Goal: Entertainment & Leisure: Consume media (video, audio)

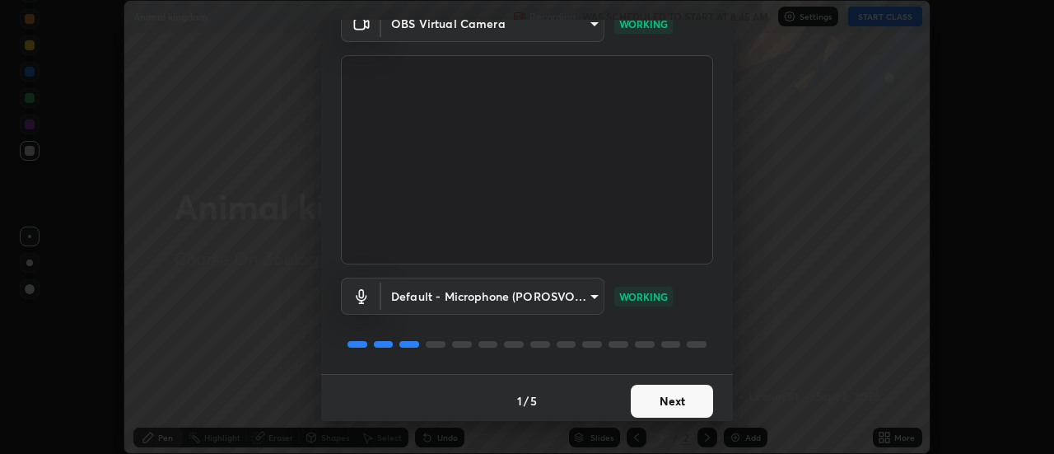
scroll to position [86, 0]
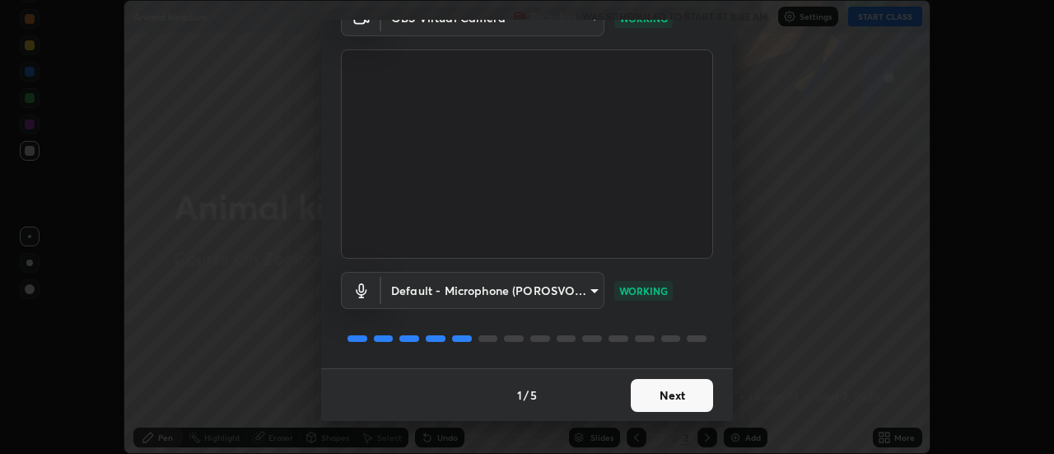
click at [654, 394] on button "Next" at bounding box center [672, 395] width 82 height 33
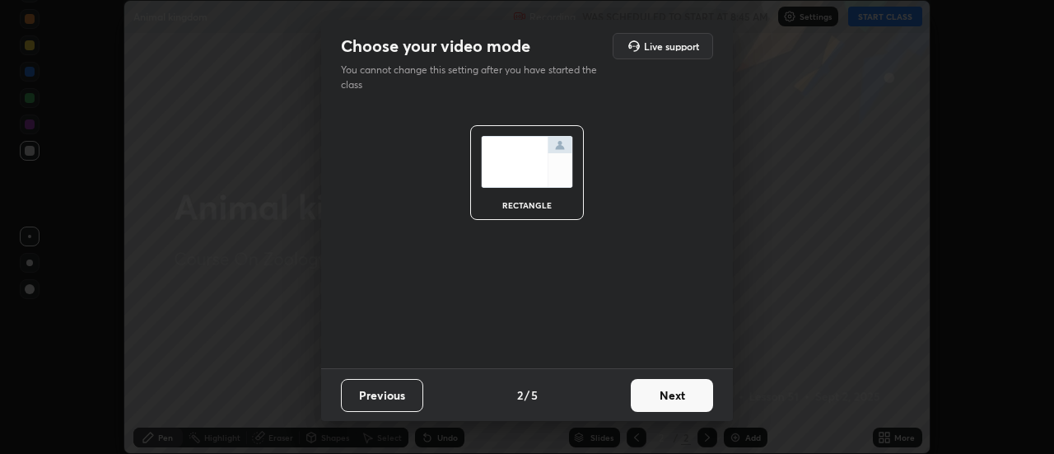
scroll to position [0, 0]
click at [654, 401] on button "Next" at bounding box center [672, 395] width 82 height 33
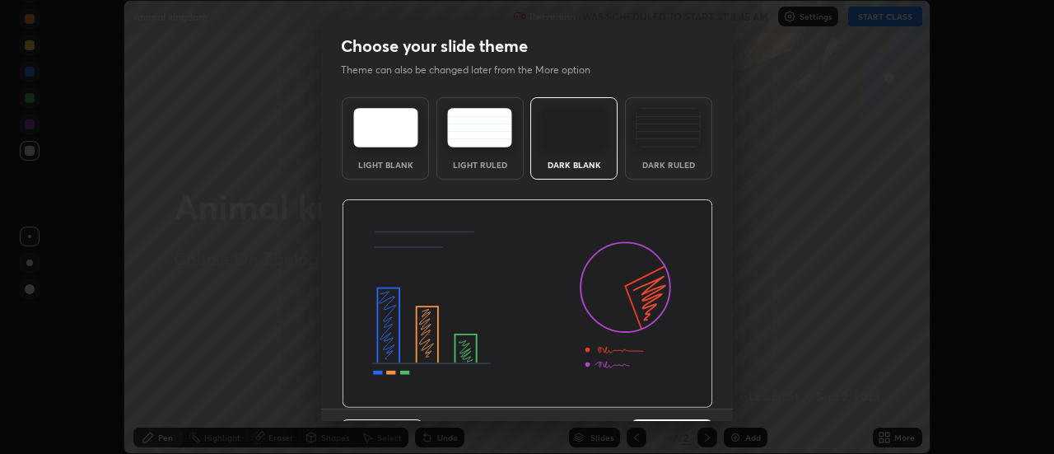
click at [659, 398] on img at bounding box center [527, 303] width 371 height 209
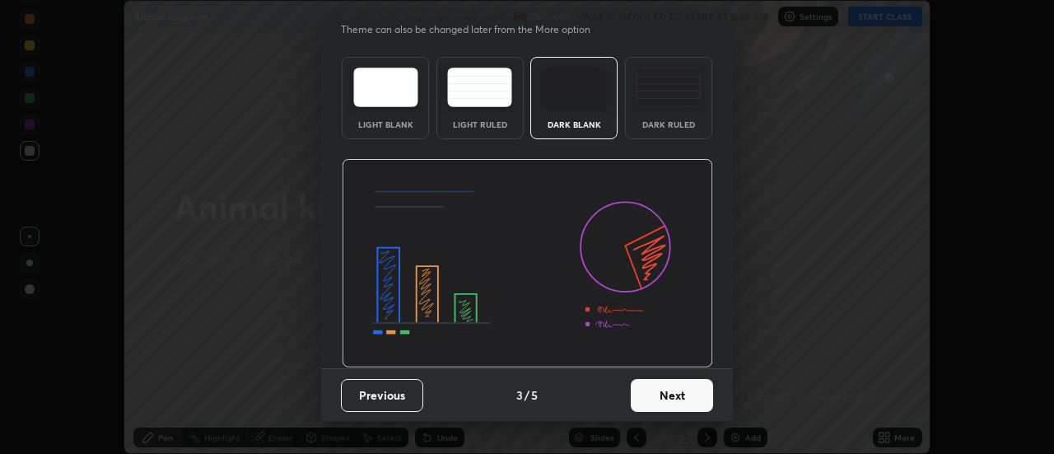
click at [653, 399] on button "Next" at bounding box center [672, 395] width 82 height 33
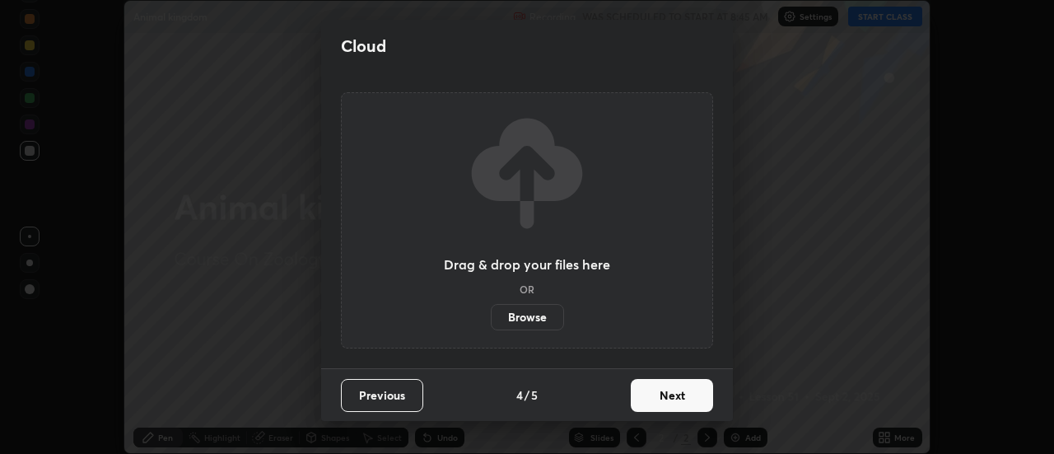
scroll to position [0, 0]
click at [649, 395] on button "Next" at bounding box center [672, 395] width 82 height 33
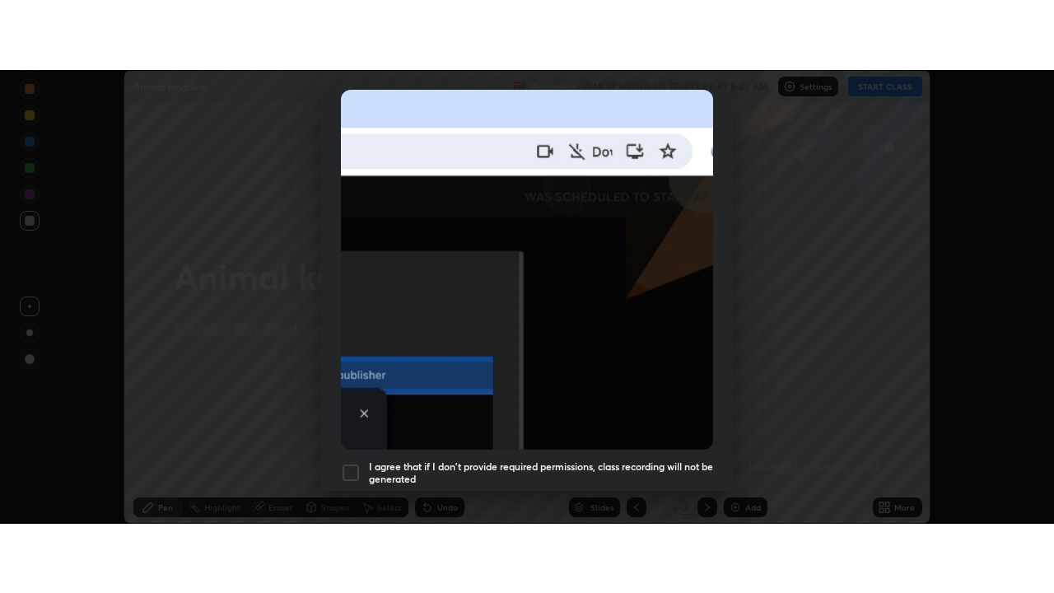
scroll to position [422, 0]
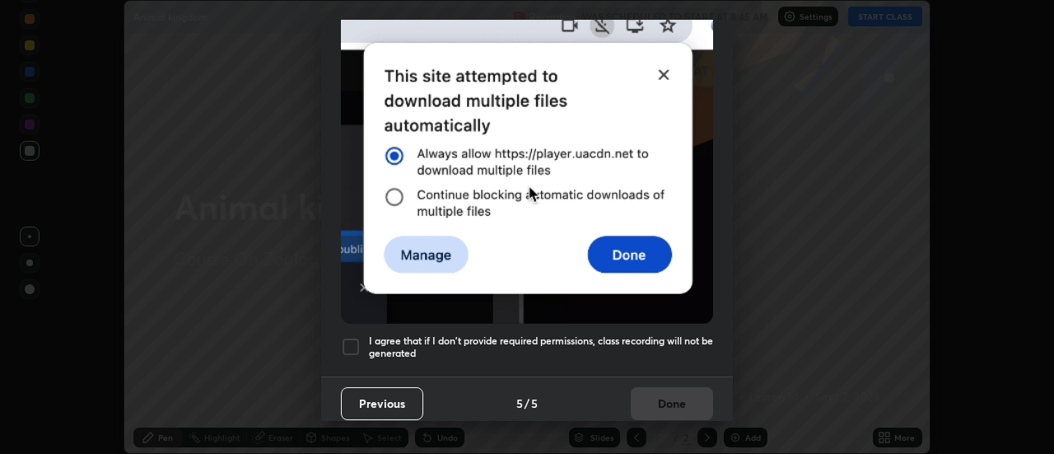
click at [515, 334] on h5 "I agree that if I don't provide required permissions, class recording will not …" at bounding box center [541, 347] width 344 height 26
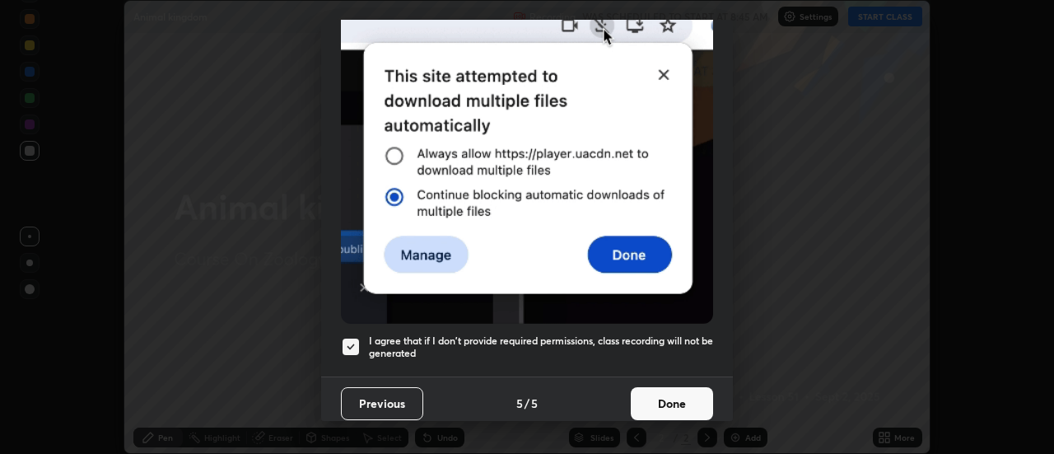
click at [662, 399] on button "Done" at bounding box center [672, 403] width 82 height 33
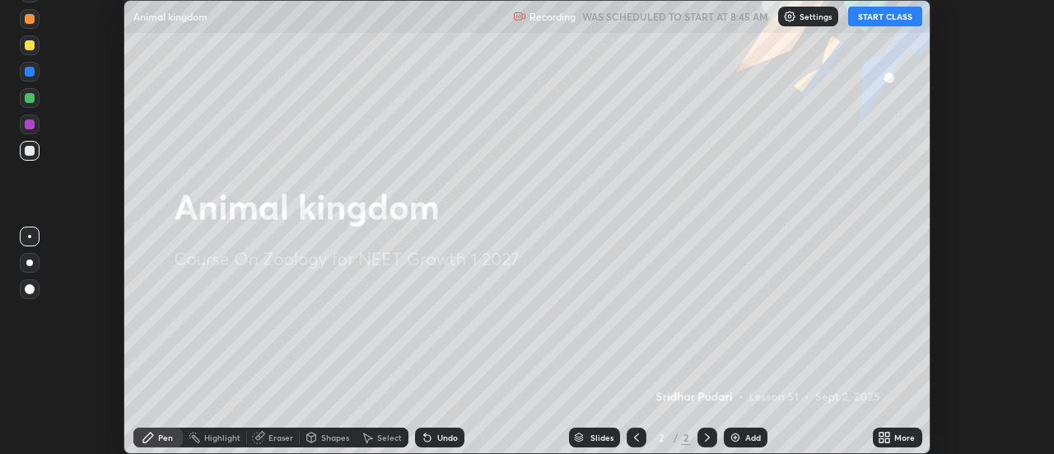
click at [869, 10] on button "START CLASS" at bounding box center [885, 17] width 74 height 20
click at [887, 434] on icon at bounding box center [888, 434] width 4 height 4
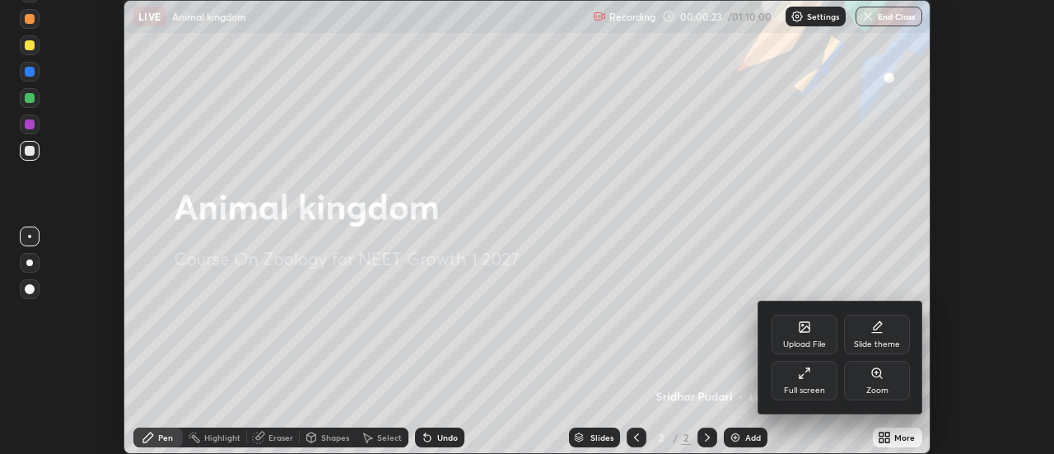
click at [784, 386] on div "Full screen" at bounding box center [804, 381] width 66 height 40
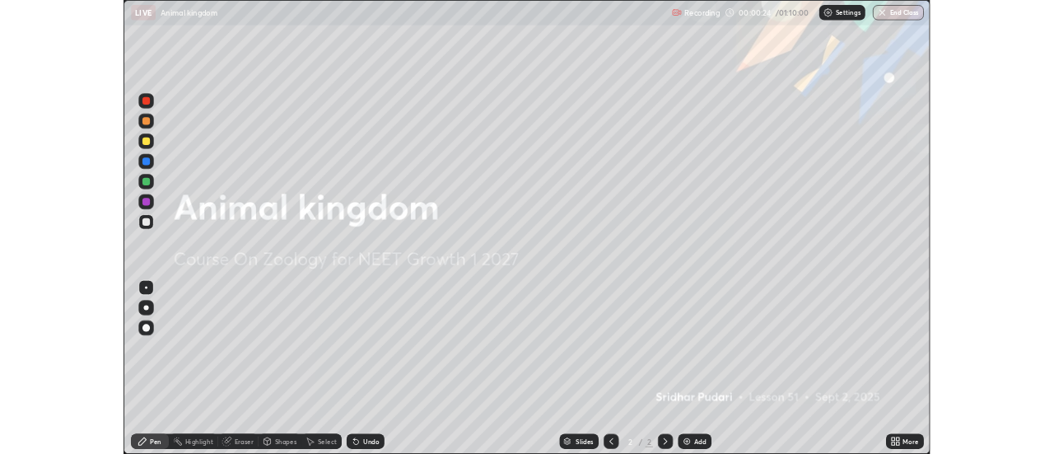
scroll to position [593, 1054]
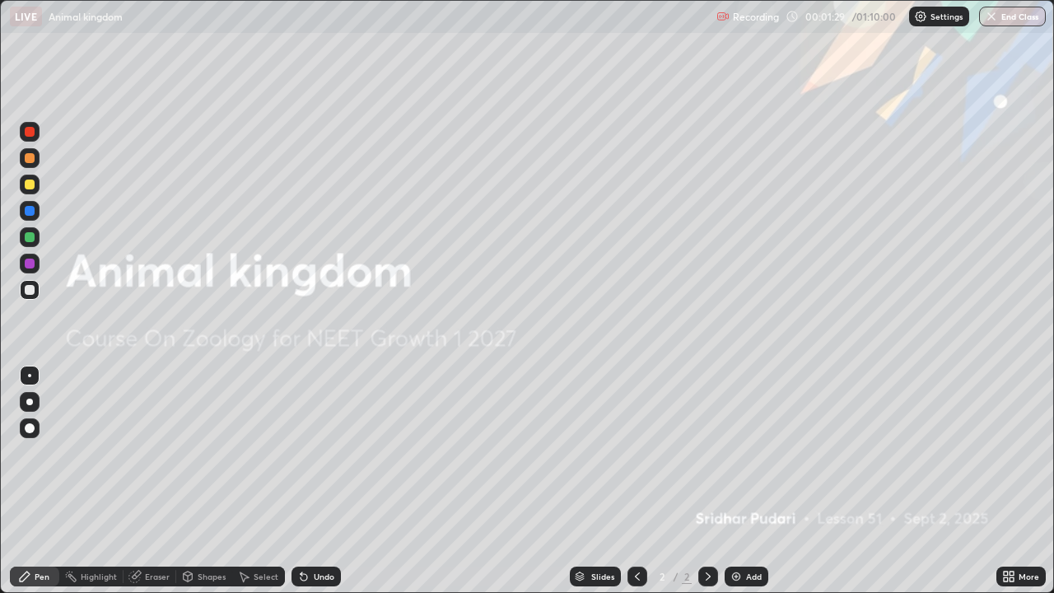
click at [30, 402] on div at bounding box center [29, 401] width 7 height 7
click at [732, 453] on img at bounding box center [735, 576] width 13 height 13
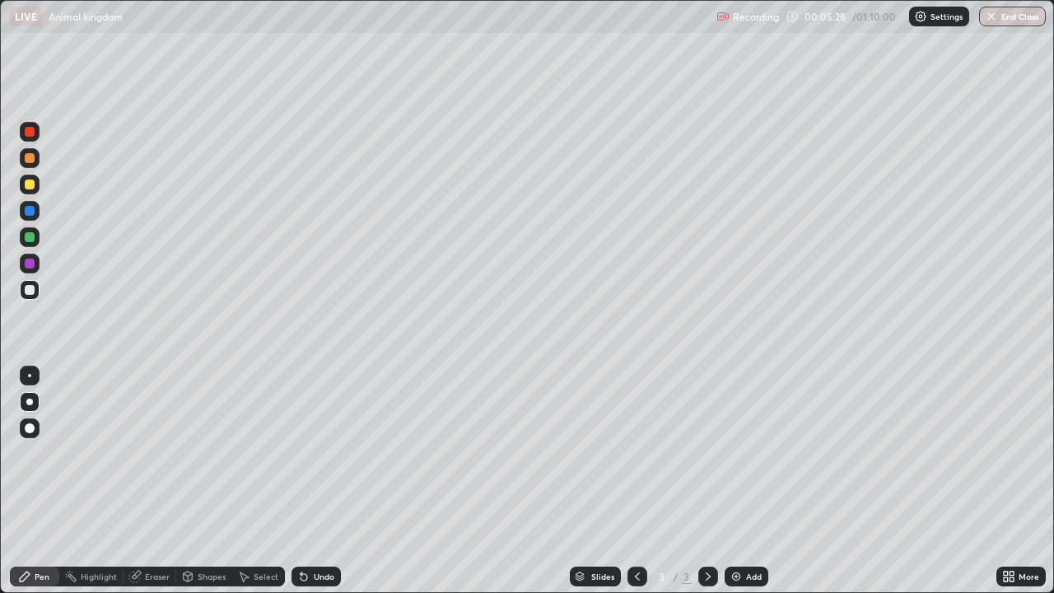
click at [1011, 453] on icon at bounding box center [1011, 573] width 4 height 4
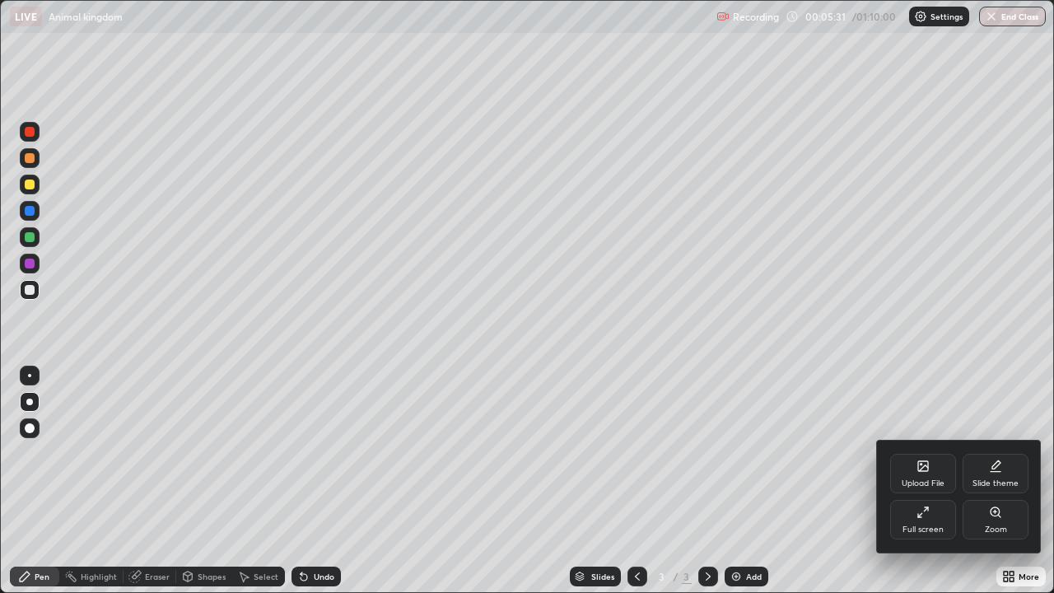
click at [928, 453] on div "Full screen" at bounding box center [922, 529] width 41 height 8
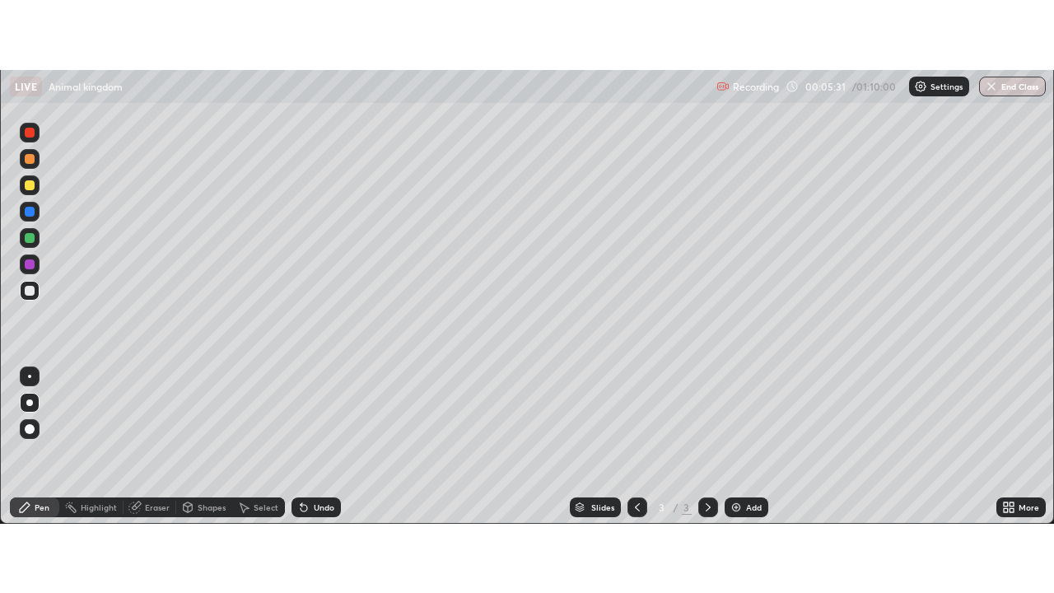
scroll to position [81863, 81263]
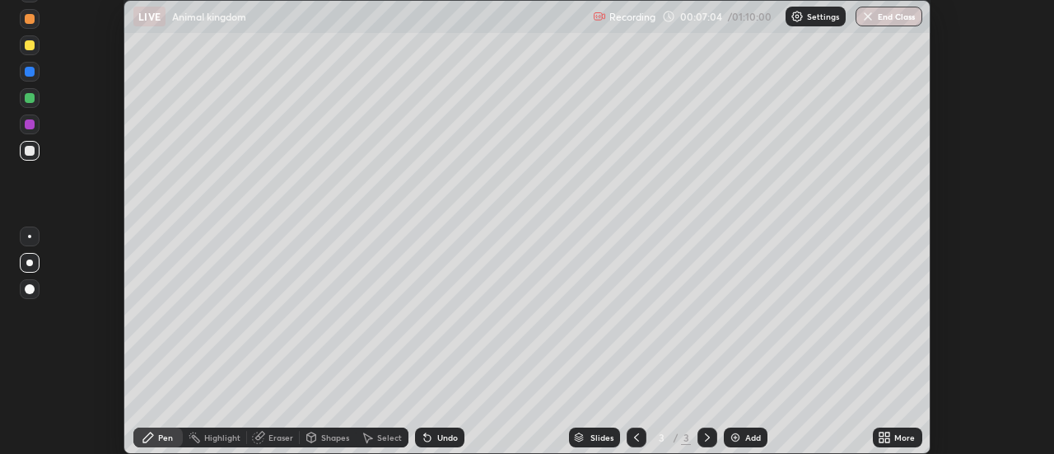
click at [899, 439] on div "More" at bounding box center [904, 437] width 21 height 8
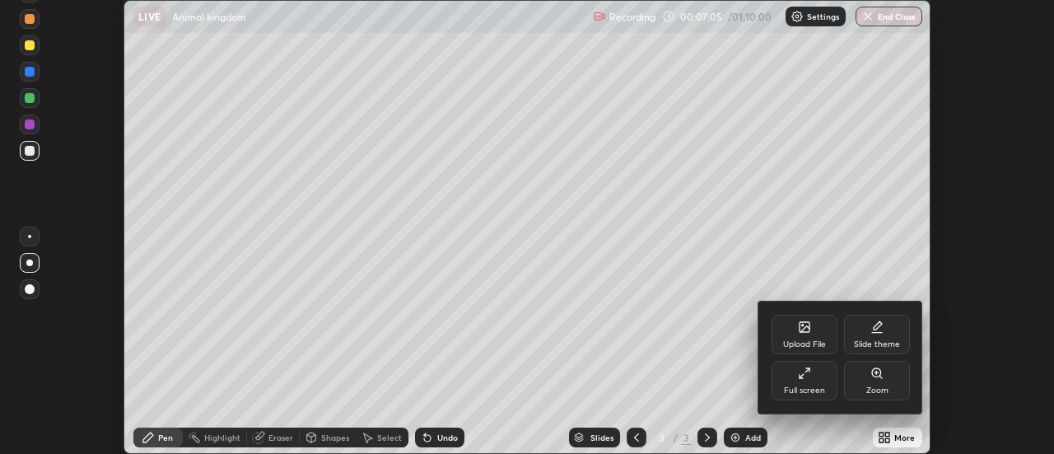
click at [810, 379] on div "Full screen" at bounding box center [804, 381] width 66 height 40
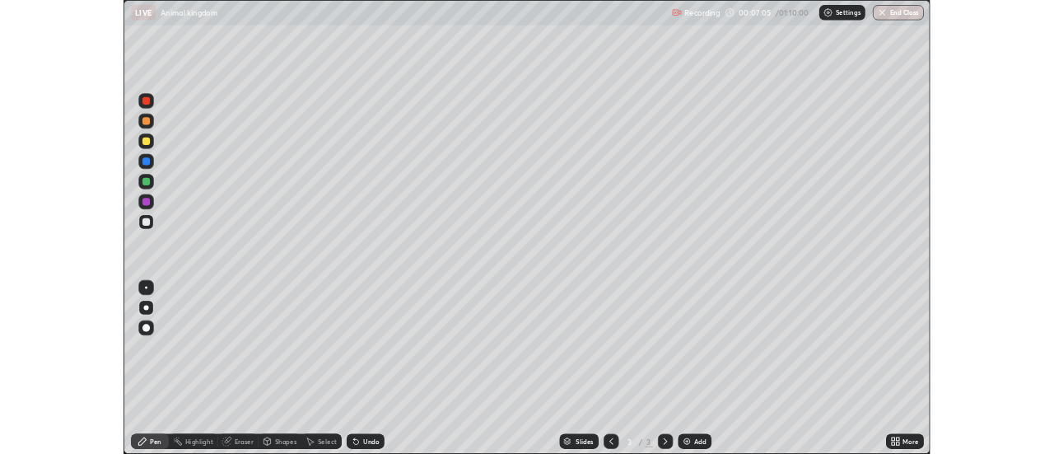
scroll to position [593, 1054]
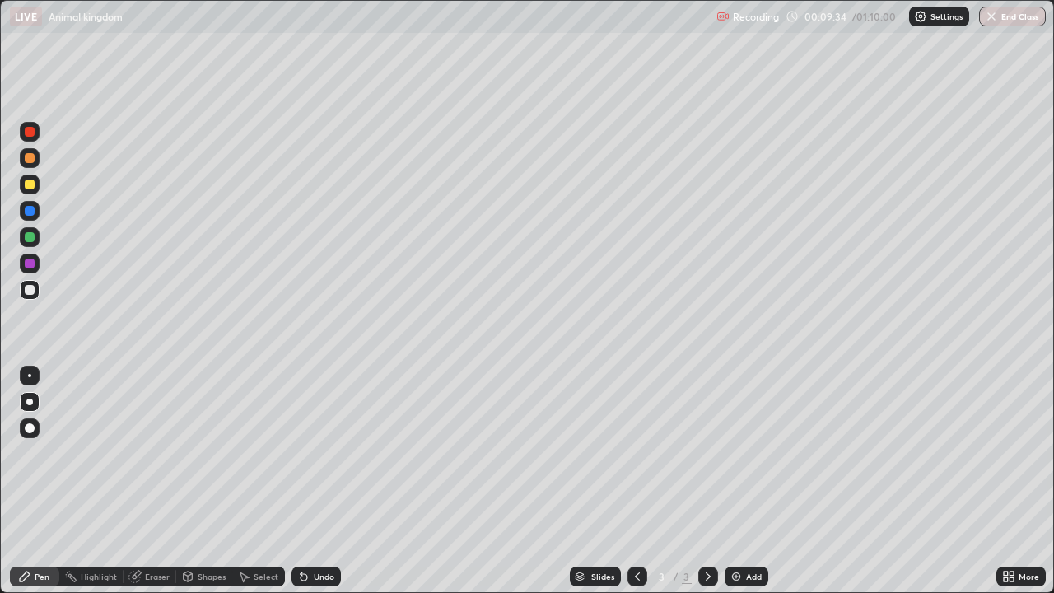
click at [31, 181] on div at bounding box center [30, 184] width 10 height 10
click at [35, 289] on div at bounding box center [30, 290] width 20 height 20
click at [998, 453] on div "More" at bounding box center [1020, 576] width 49 height 20
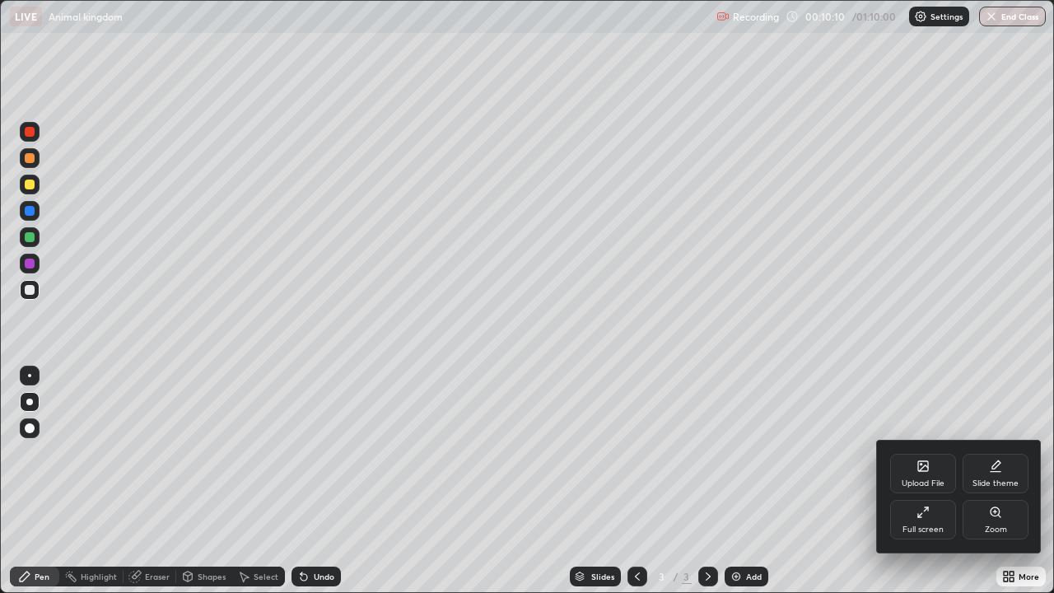
click at [919, 453] on icon at bounding box center [920, 515] width 4 height 4
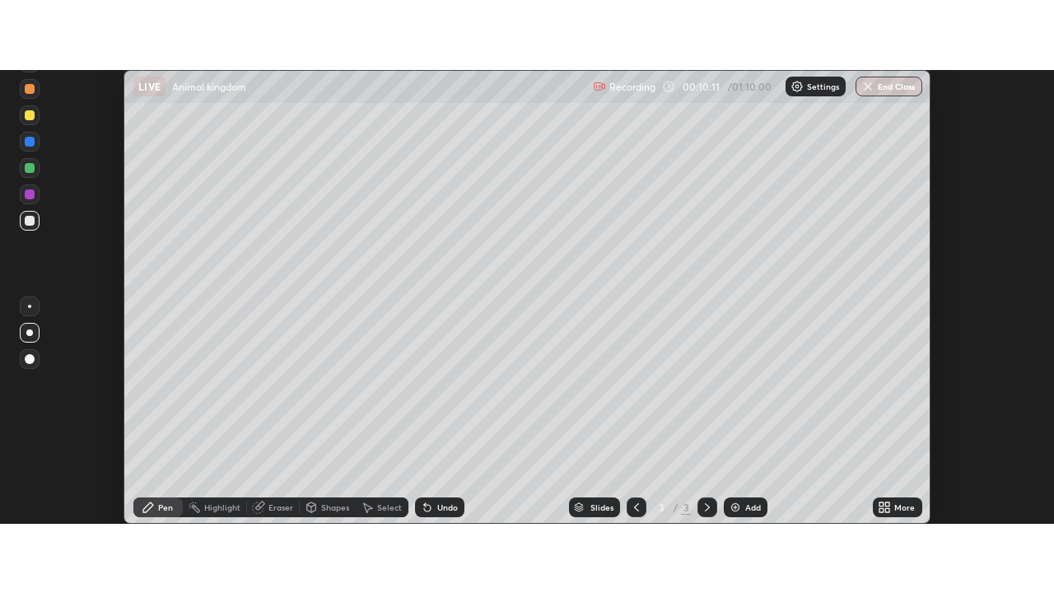
scroll to position [81863, 81263]
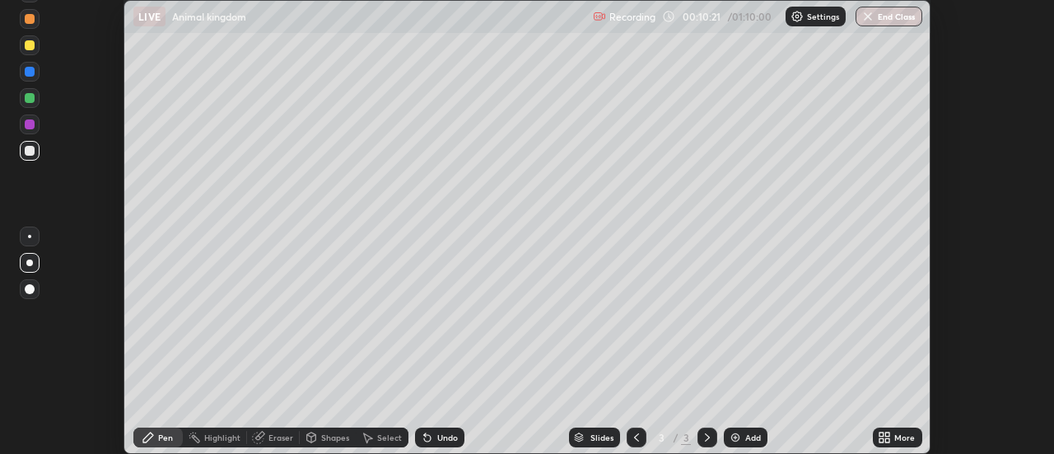
click at [449, 436] on div "Undo" at bounding box center [447, 437] width 21 height 8
click at [880, 432] on icon at bounding box center [881, 434] width 4 height 4
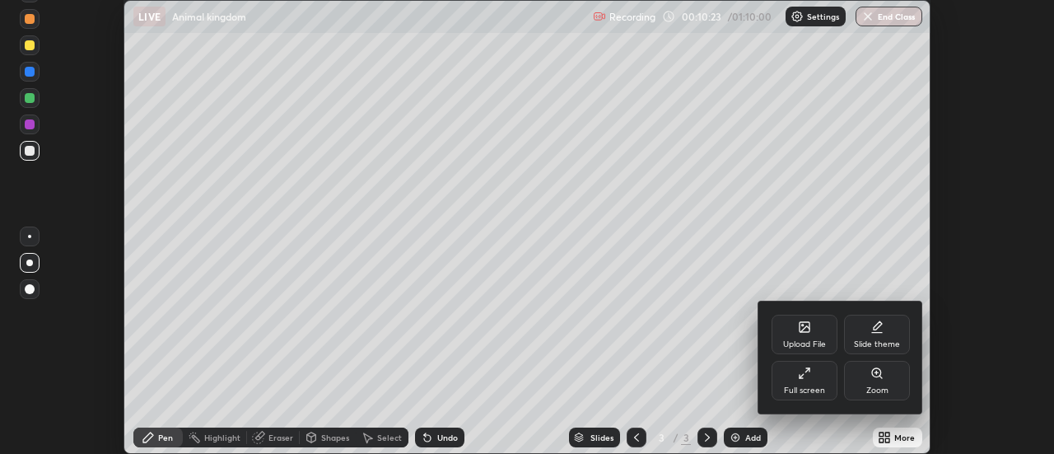
click at [803, 382] on div "Full screen" at bounding box center [804, 381] width 66 height 40
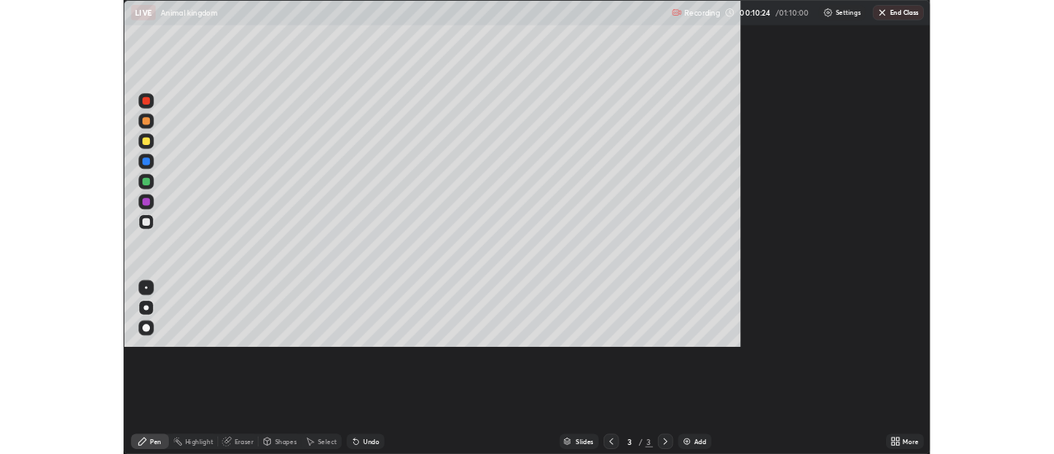
scroll to position [593, 1054]
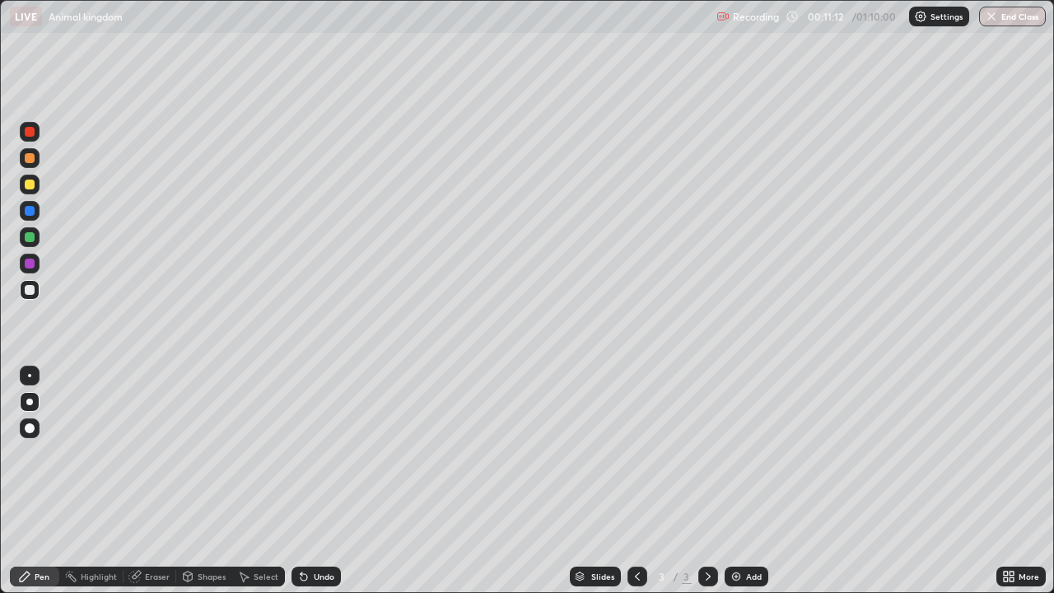
click at [32, 158] on div at bounding box center [30, 158] width 10 height 10
click at [33, 296] on div at bounding box center [30, 290] width 20 height 20
click at [28, 190] on div at bounding box center [30, 185] width 20 height 20
click at [316, 453] on div "Undo" at bounding box center [324, 576] width 21 height 8
click at [160, 453] on div "Eraser" at bounding box center [157, 576] width 25 height 8
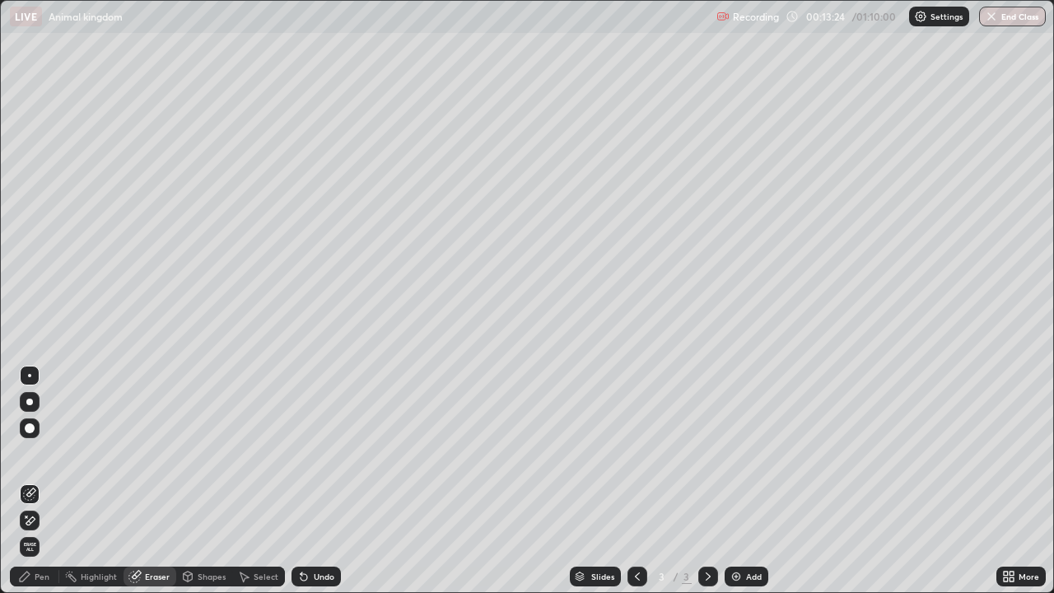
click at [42, 453] on div "Pen" at bounding box center [34, 576] width 49 height 20
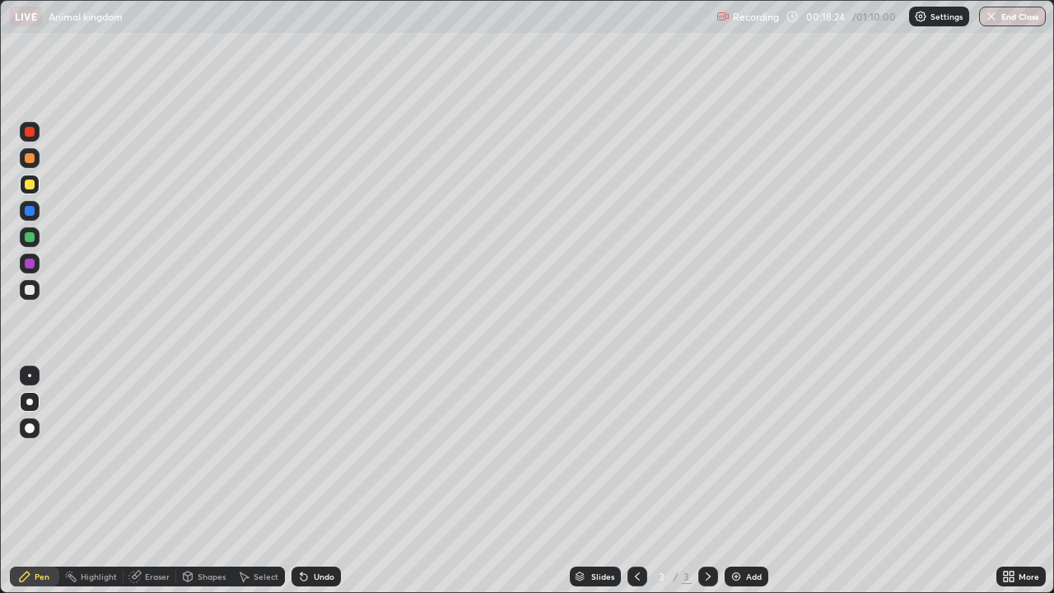
click at [739, 453] on img at bounding box center [735, 576] width 13 height 13
click at [31, 158] on div at bounding box center [30, 158] width 10 height 10
click at [30, 290] on div at bounding box center [30, 290] width 10 height 10
click at [317, 453] on div "Undo" at bounding box center [324, 576] width 21 height 8
click at [314, 453] on div "Undo" at bounding box center [324, 576] width 21 height 8
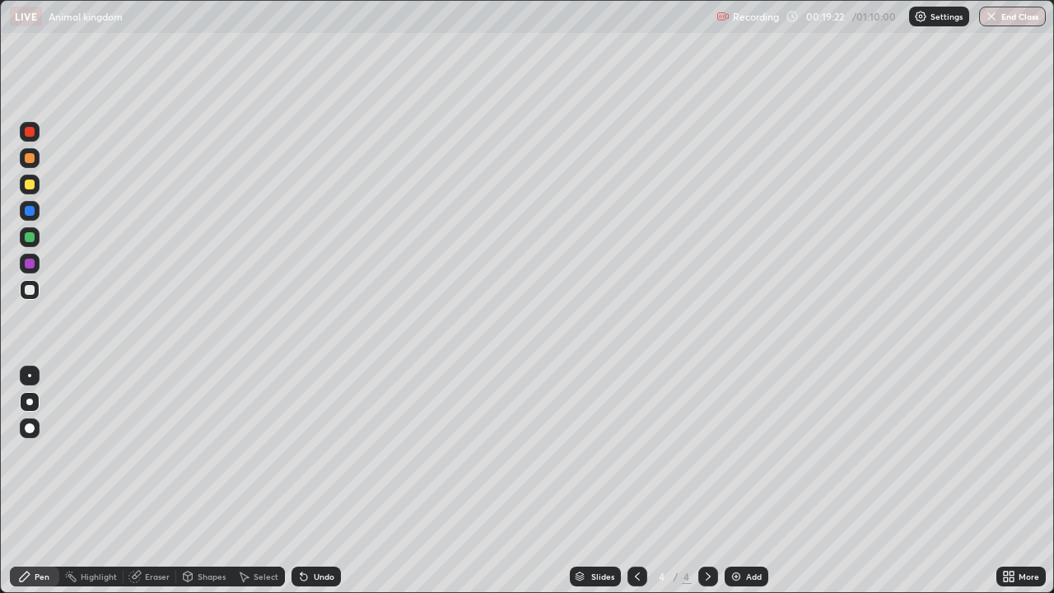
click at [32, 186] on div at bounding box center [30, 184] width 10 height 10
click at [31, 290] on div at bounding box center [30, 290] width 10 height 10
click at [30, 184] on div at bounding box center [30, 184] width 10 height 10
click at [30, 290] on div at bounding box center [30, 290] width 10 height 10
click at [32, 127] on div at bounding box center [30, 132] width 10 height 10
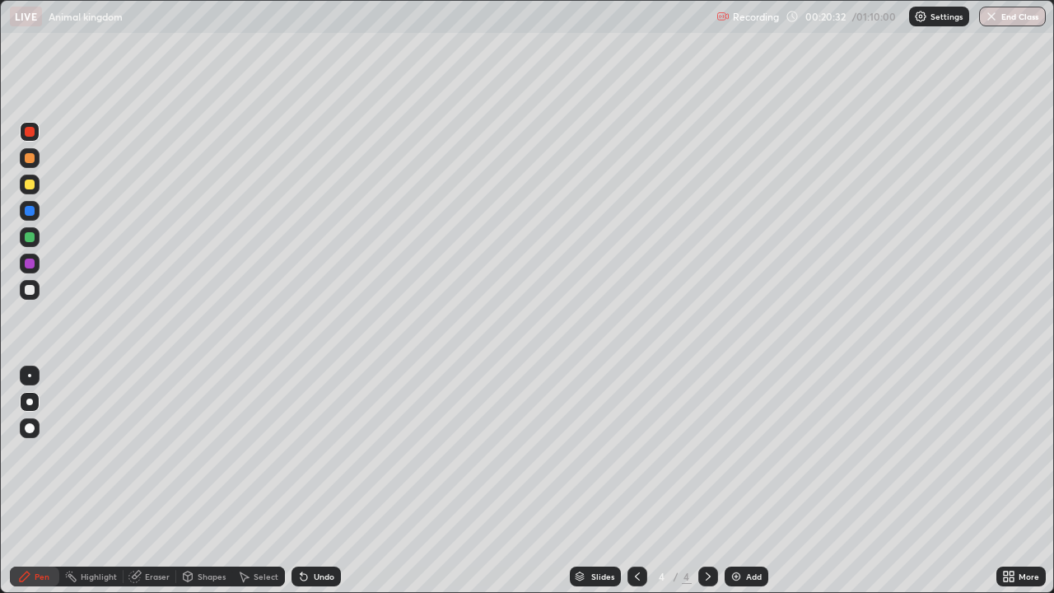
click at [35, 286] on div at bounding box center [30, 290] width 20 height 20
click at [1017, 453] on div "More" at bounding box center [1020, 576] width 49 height 20
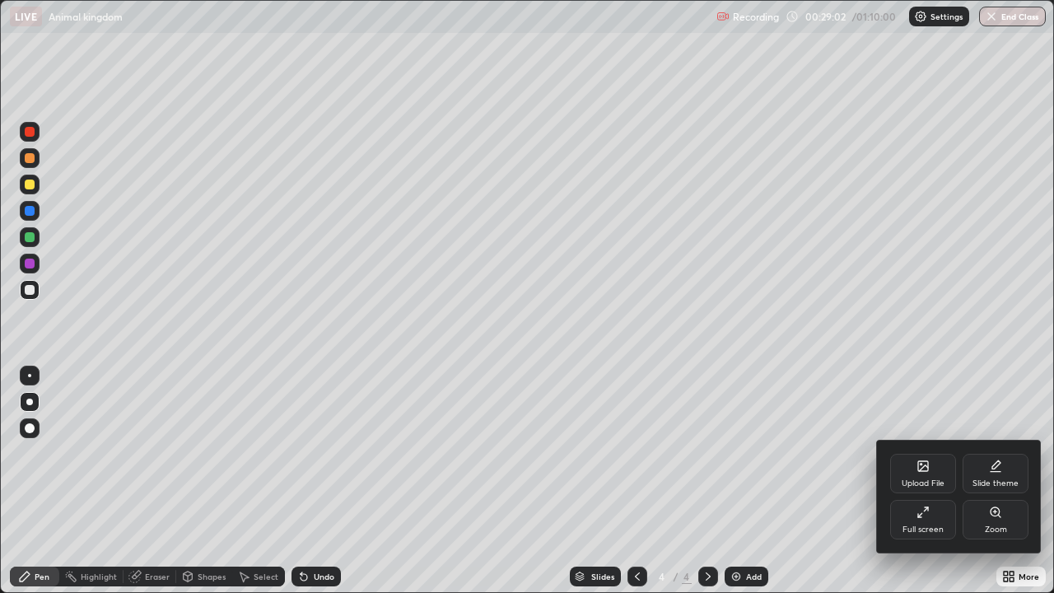
click at [902, 453] on div "Full screen" at bounding box center [923, 520] width 66 height 40
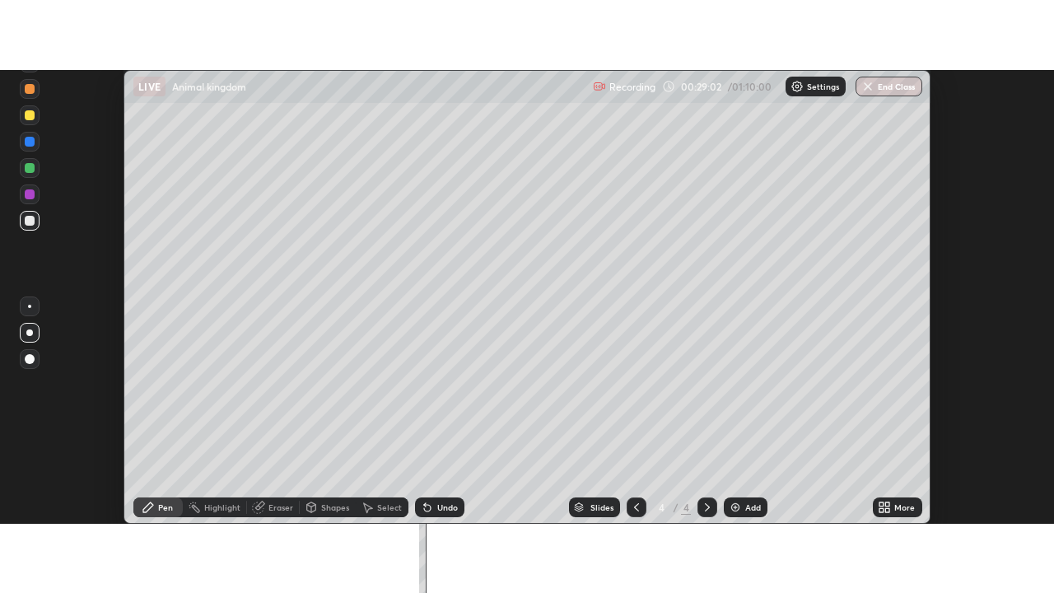
scroll to position [81863, 81263]
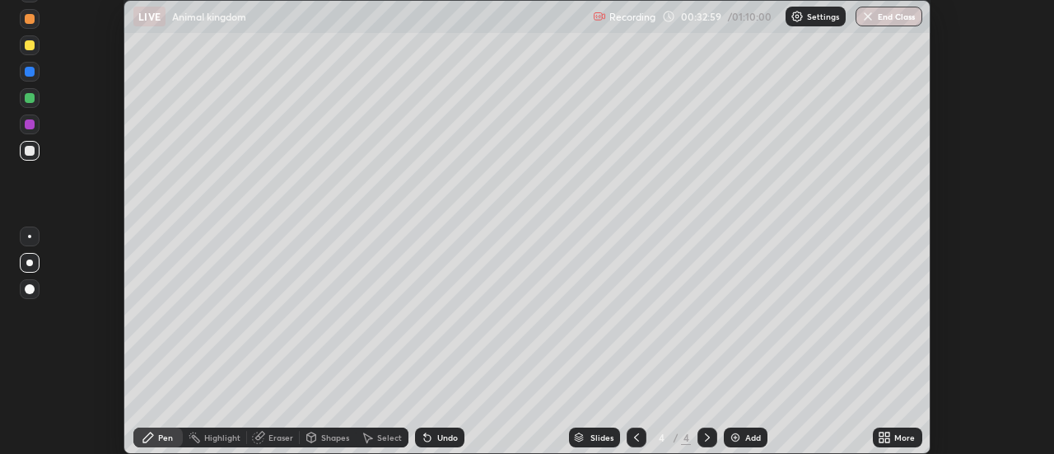
click at [891, 439] on div "More" at bounding box center [897, 437] width 49 height 20
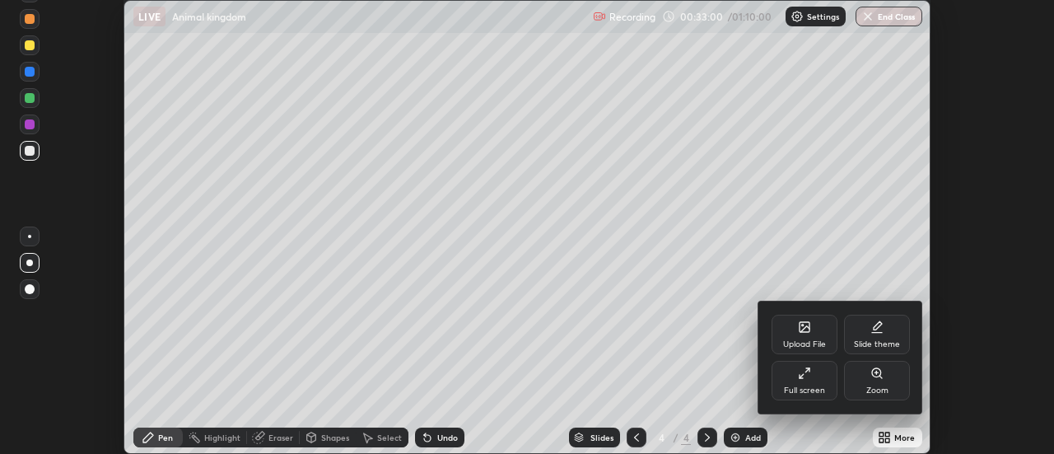
click at [810, 384] on div "Full screen" at bounding box center [804, 381] width 66 height 40
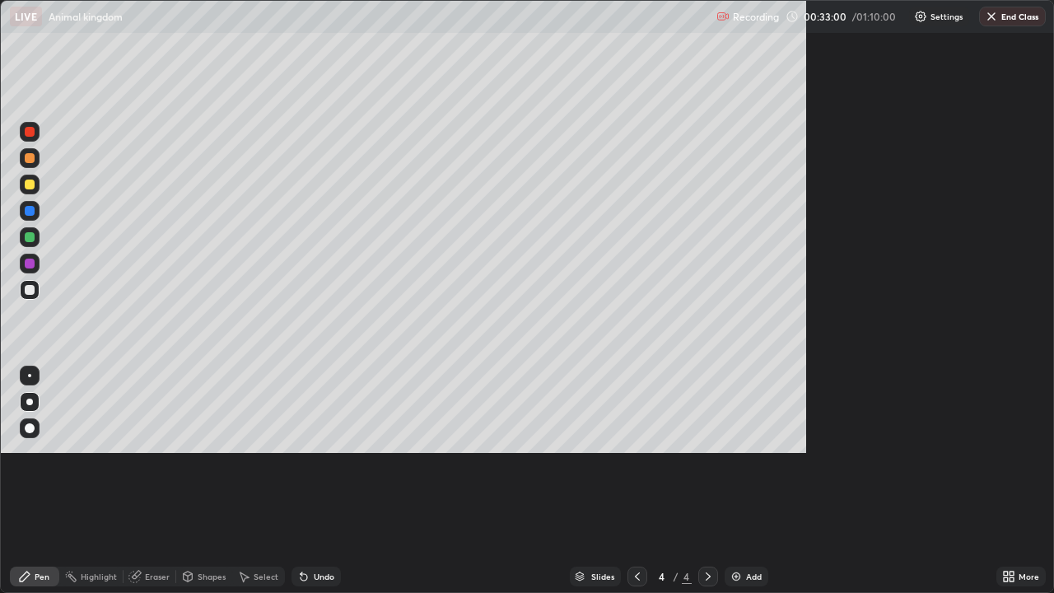
scroll to position [593, 1054]
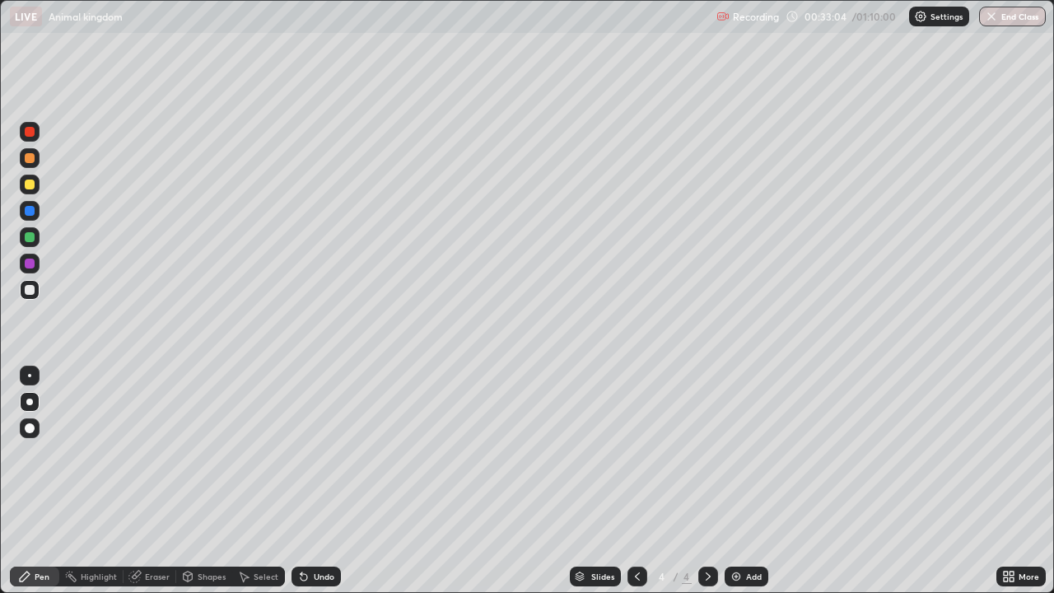
click at [747, 453] on div "Add" at bounding box center [754, 576] width 16 height 8
click at [26, 184] on div at bounding box center [30, 184] width 10 height 10
click at [30, 290] on div at bounding box center [30, 290] width 10 height 10
click at [309, 453] on div "Undo" at bounding box center [315, 576] width 49 height 20
click at [306, 453] on icon at bounding box center [303, 576] width 13 height 13
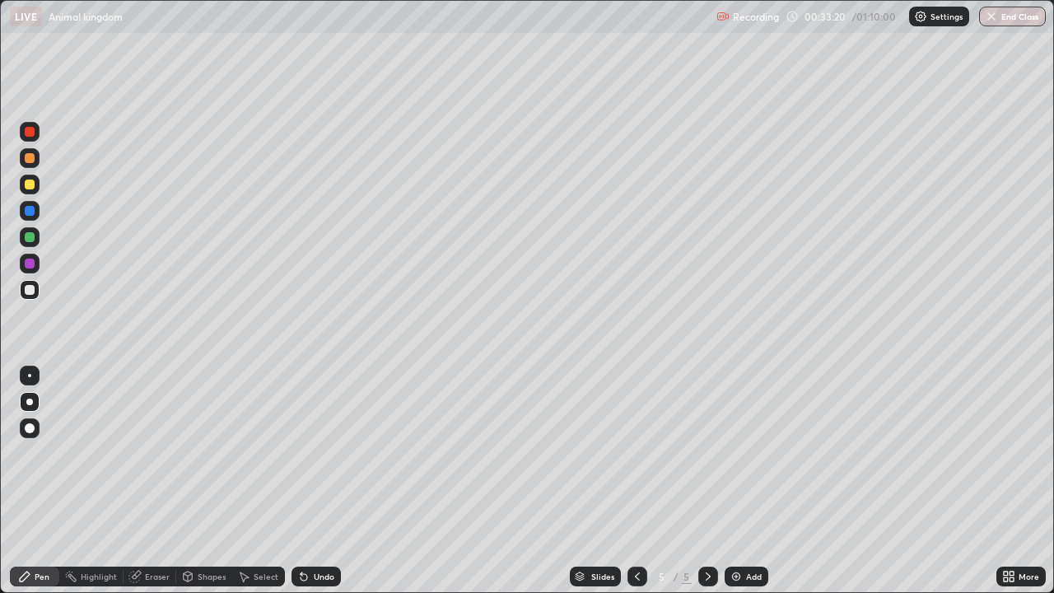
click at [301, 453] on icon at bounding box center [303, 577] width 7 height 7
click at [305, 453] on div "Undo" at bounding box center [315, 576] width 49 height 20
click at [32, 181] on div at bounding box center [30, 184] width 10 height 10
click at [30, 291] on div at bounding box center [30, 290] width 10 height 10
click at [31, 184] on div at bounding box center [30, 184] width 10 height 10
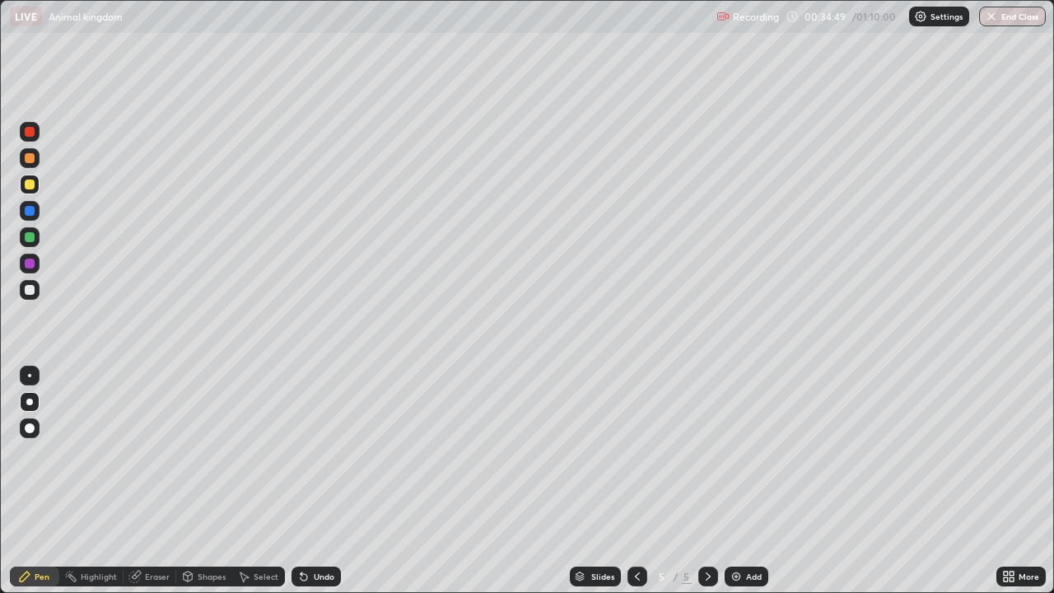
click at [34, 296] on div at bounding box center [30, 290] width 20 height 20
click at [30, 186] on div at bounding box center [30, 184] width 10 height 10
click at [27, 291] on div at bounding box center [30, 290] width 10 height 10
click at [30, 185] on div at bounding box center [30, 184] width 10 height 10
click at [314, 453] on div "Undo" at bounding box center [324, 576] width 21 height 8
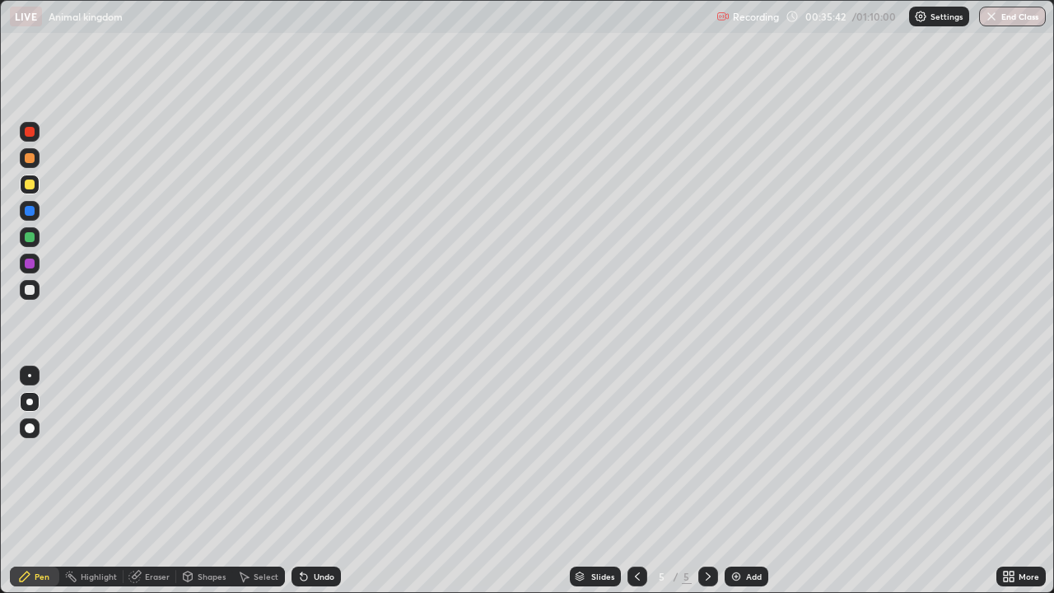
click at [325, 453] on div "Undo" at bounding box center [315, 576] width 49 height 20
click at [749, 453] on div "Add" at bounding box center [746, 576] width 44 height 20
click at [38, 292] on div at bounding box center [30, 290] width 20 height 20
click at [30, 189] on div at bounding box center [30, 184] width 10 height 10
click at [35, 296] on div at bounding box center [30, 290] width 20 height 20
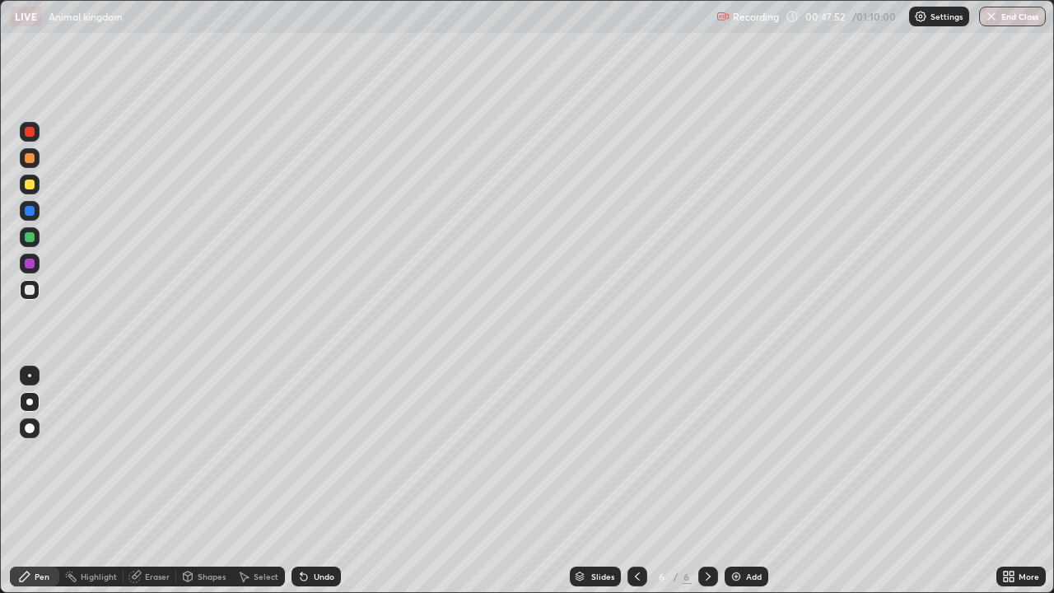
click at [28, 180] on div at bounding box center [30, 184] width 10 height 10
click at [335, 453] on div "Undo" at bounding box center [315, 576] width 49 height 20
click at [29, 289] on div at bounding box center [30, 290] width 10 height 10
click at [30, 185] on div at bounding box center [30, 184] width 10 height 10
click at [314, 453] on div "Undo" at bounding box center [324, 576] width 21 height 8
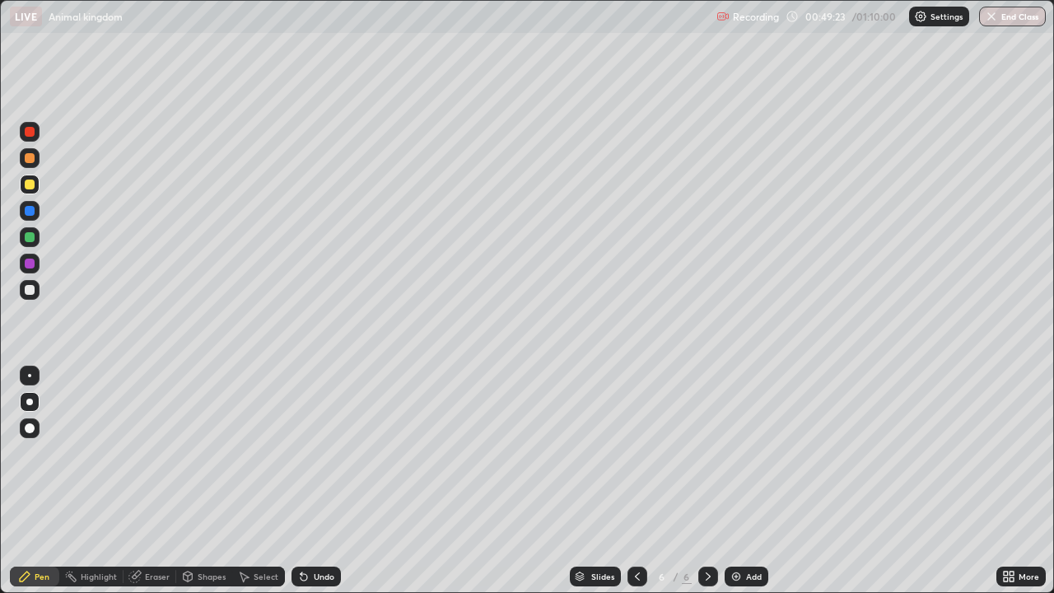
click at [36, 294] on div at bounding box center [30, 290] width 20 height 20
click at [29, 137] on div at bounding box center [30, 132] width 20 height 20
click at [30, 212] on div at bounding box center [30, 211] width 10 height 10
click at [38, 287] on div at bounding box center [30, 290] width 20 height 20
click at [642, 453] on div at bounding box center [637, 576] width 20 height 20
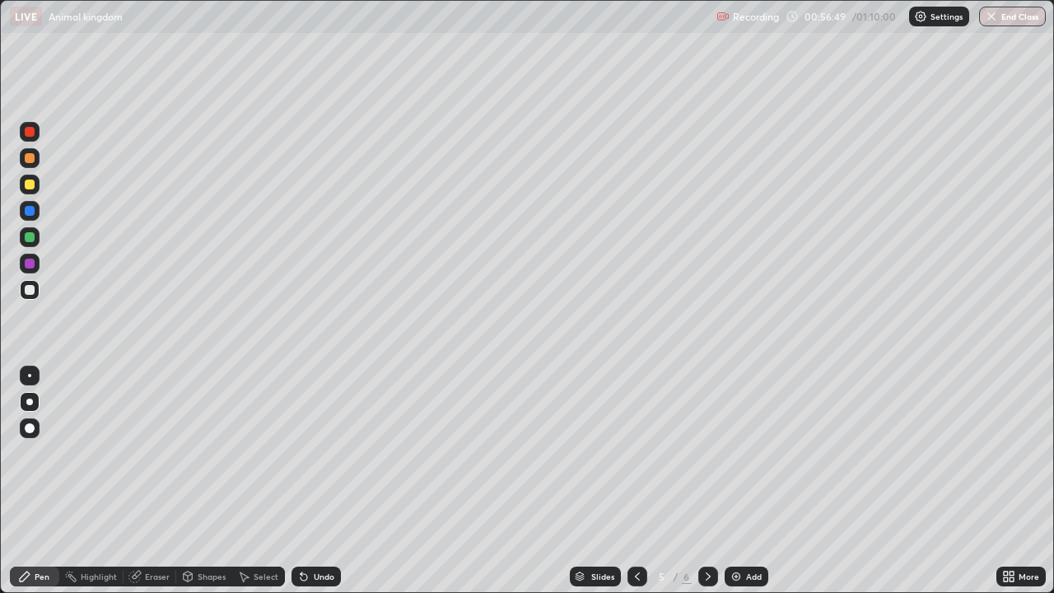
click at [635, 453] on icon at bounding box center [637, 576] width 13 height 13
click at [701, 453] on icon at bounding box center [707, 576] width 13 height 13
click at [706, 453] on icon at bounding box center [707, 576] width 13 height 13
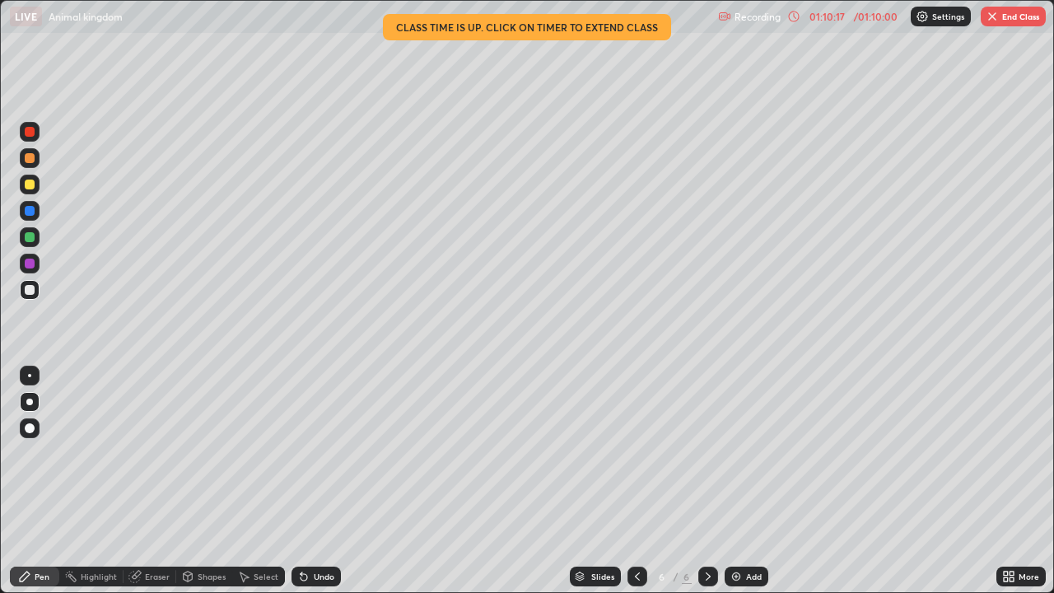
click at [1001, 12] on button "End Class" at bounding box center [1012, 17] width 65 height 20
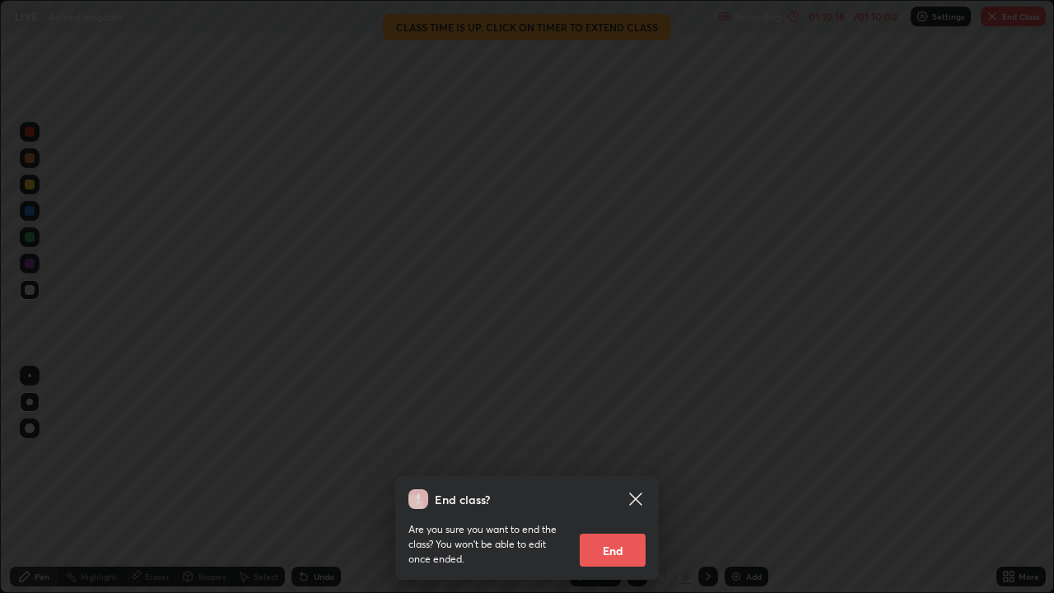
click at [594, 453] on button "End" at bounding box center [613, 549] width 66 height 33
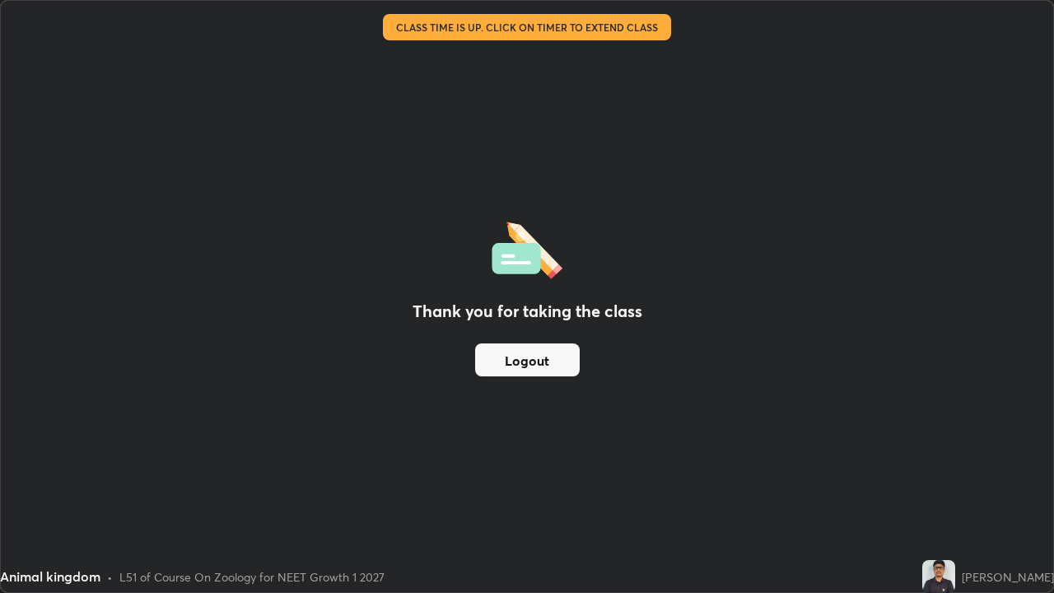
click at [496, 372] on button "Logout" at bounding box center [527, 359] width 105 height 33
